Goal: Task Accomplishment & Management: Manage account settings

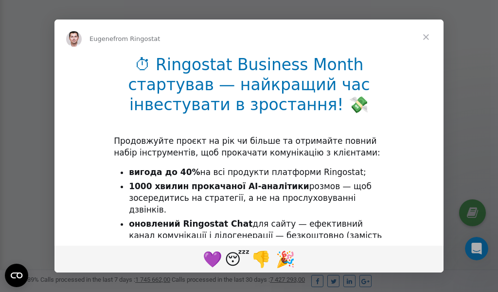
click at [428, 38] on span "Close" at bounding box center [426, 36] width 35 height 35
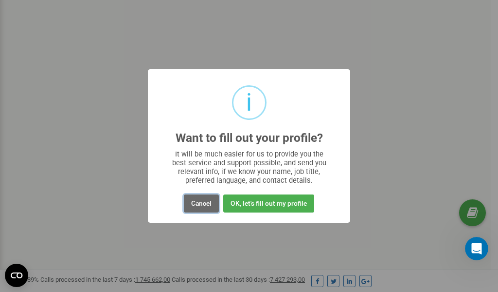
click at [202, 204] on button "Cancel" at bounding box center [201, 203] width 35 height 18
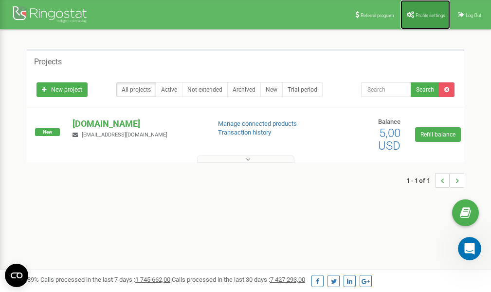
click at [425, 18] on link "Profile settings" at bounding box center [426, 14] width 50 height 29
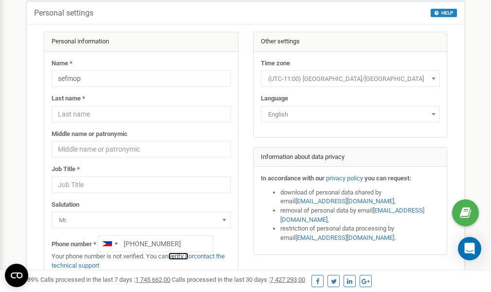
click at [183, 255] on link "verify it" at bounding box center [178, 255] width 20 height 7
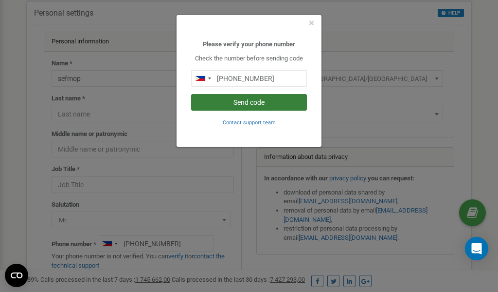
click at [268, 100] on button "Send code" at bounding box center [249, 102] width 116 height 17
